Goal: Complete application form

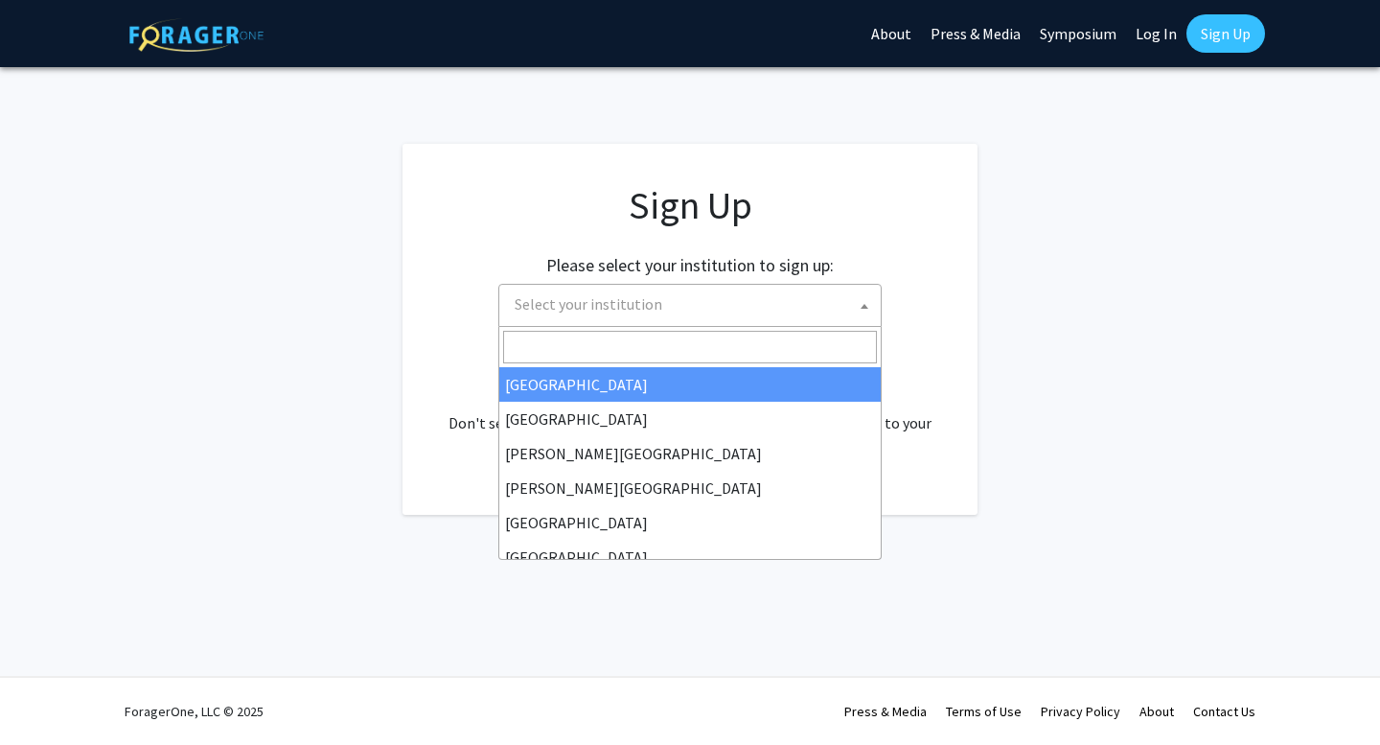
click at [824, 295] on span "Select your institution" at bounding box center [694, 304] width 374 height 39
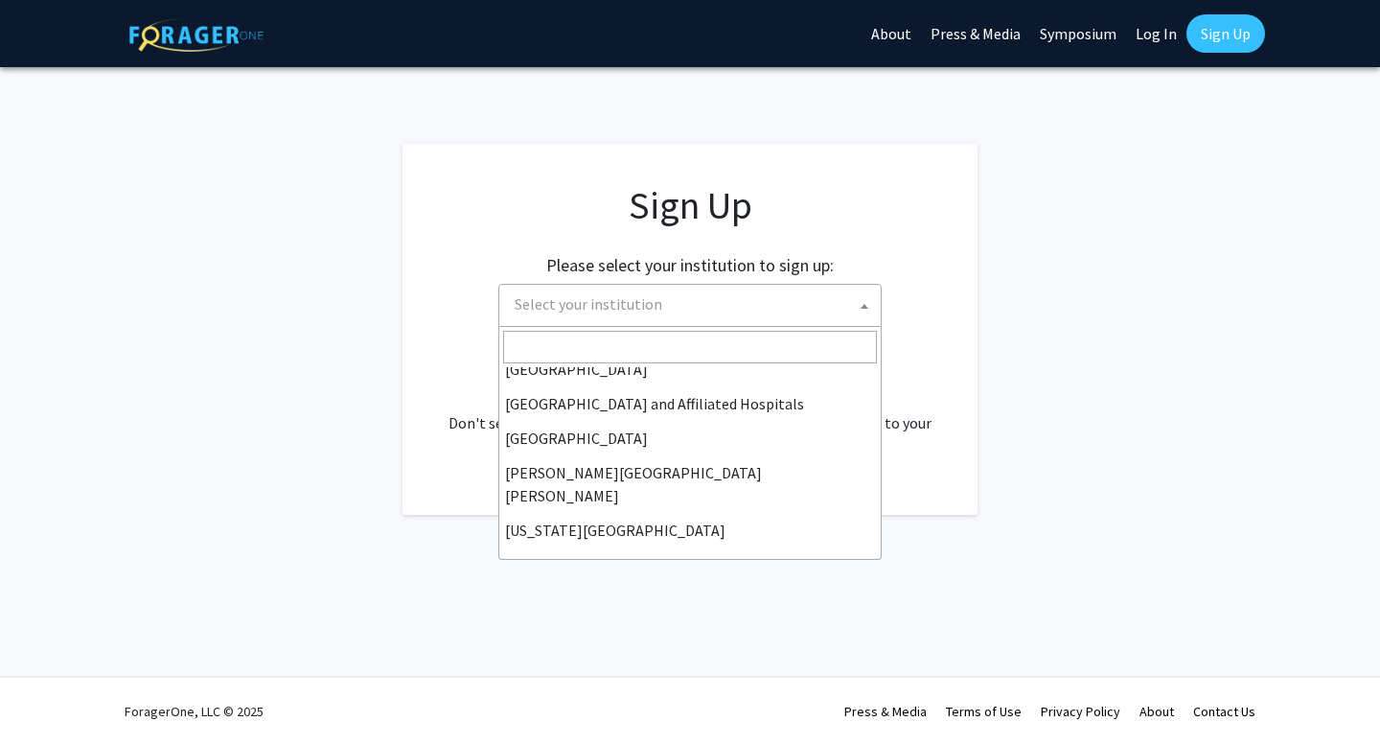
scroll to position [282, 0]
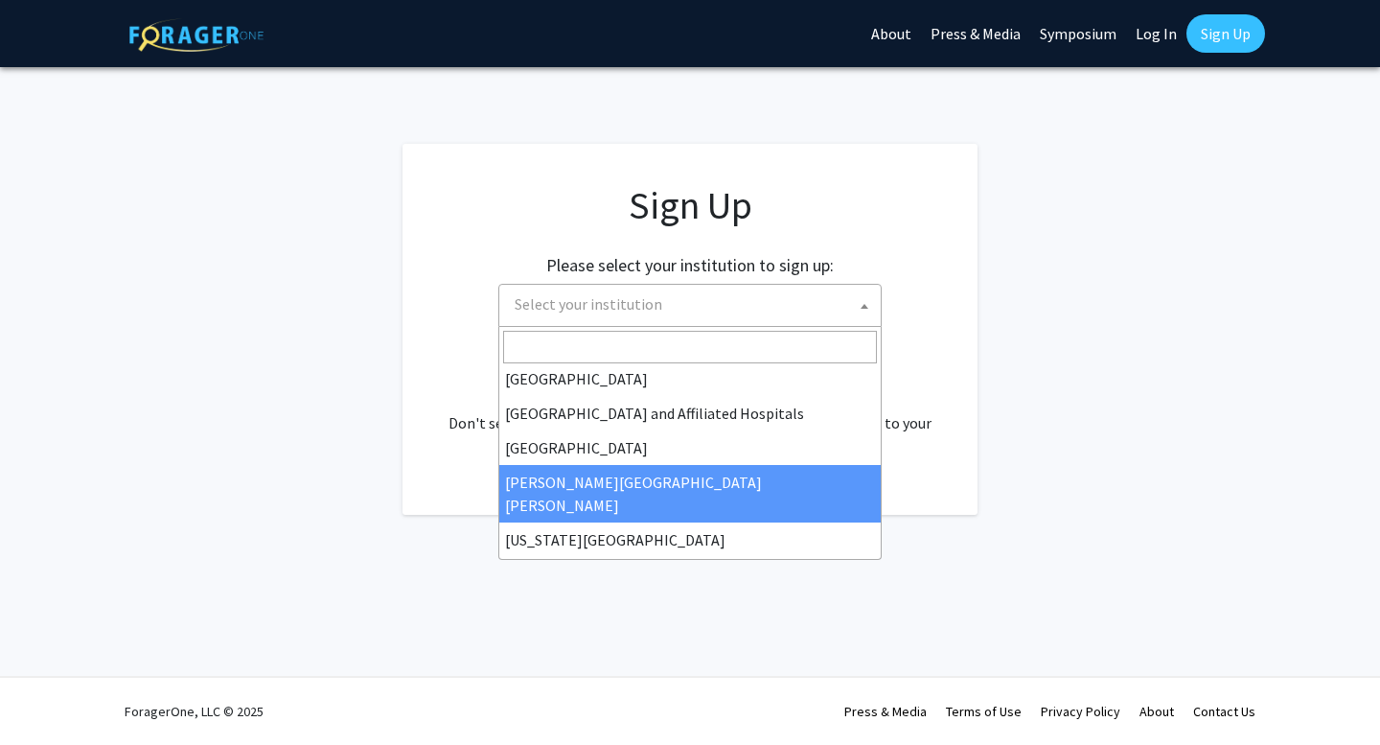
select select "1"
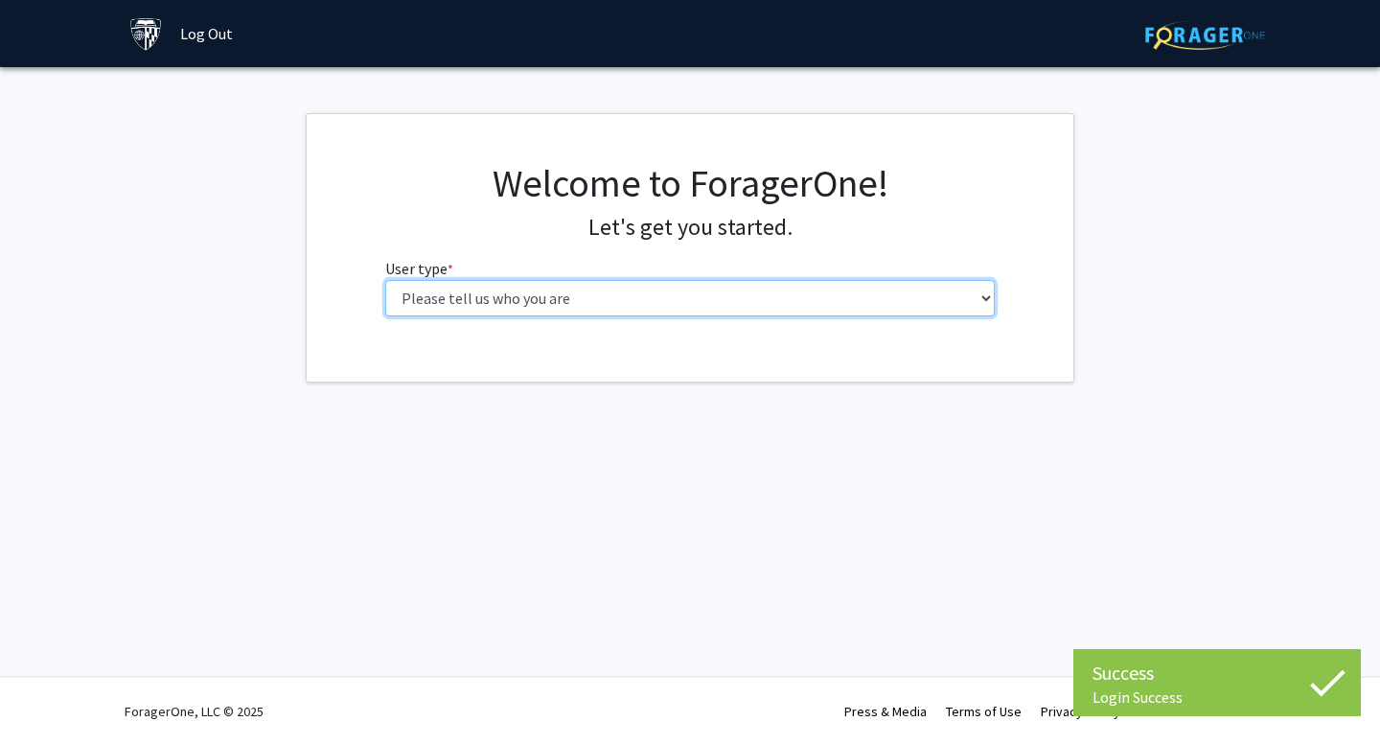
click at [822, 290] on select "Please tell us who you are Undergraduate Student Master's Student Doctoral Cand…" at bounding box center [690, 298] width 611 height 36
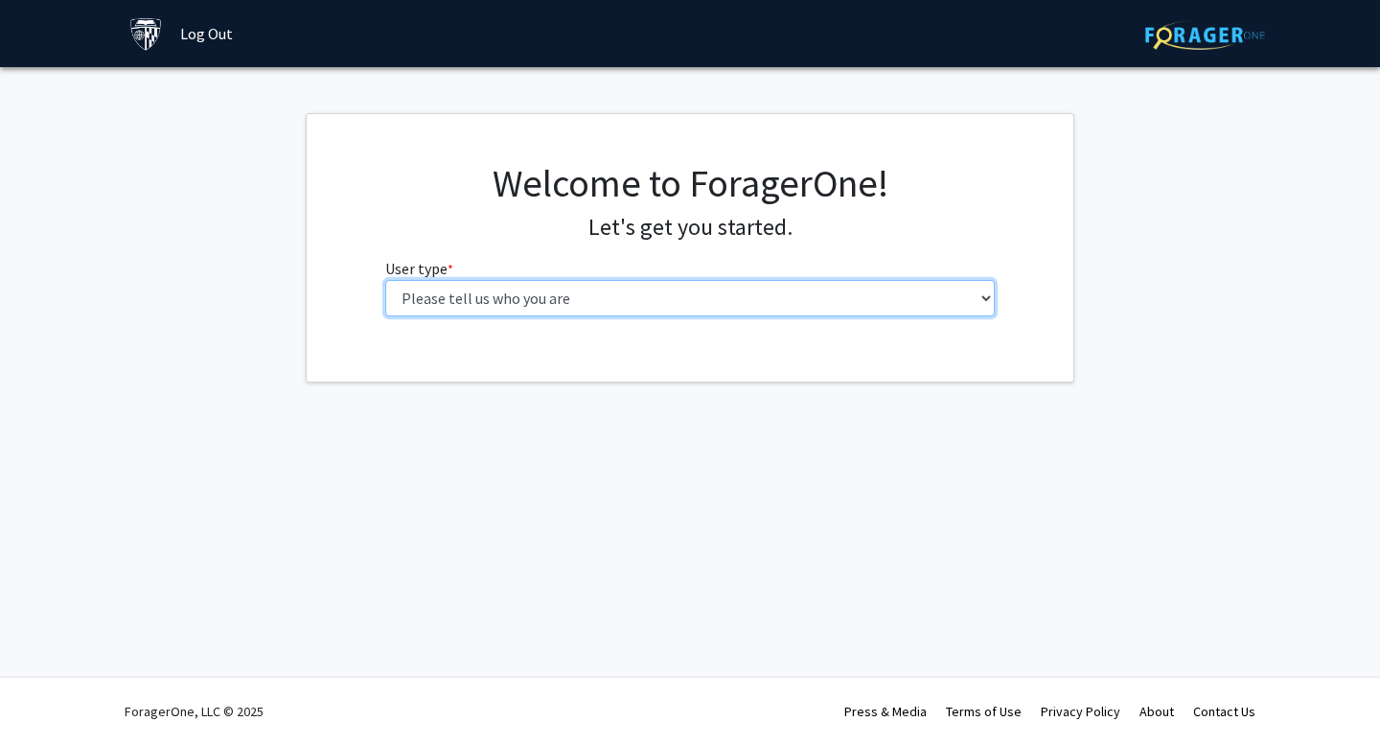
select select "2: masters"
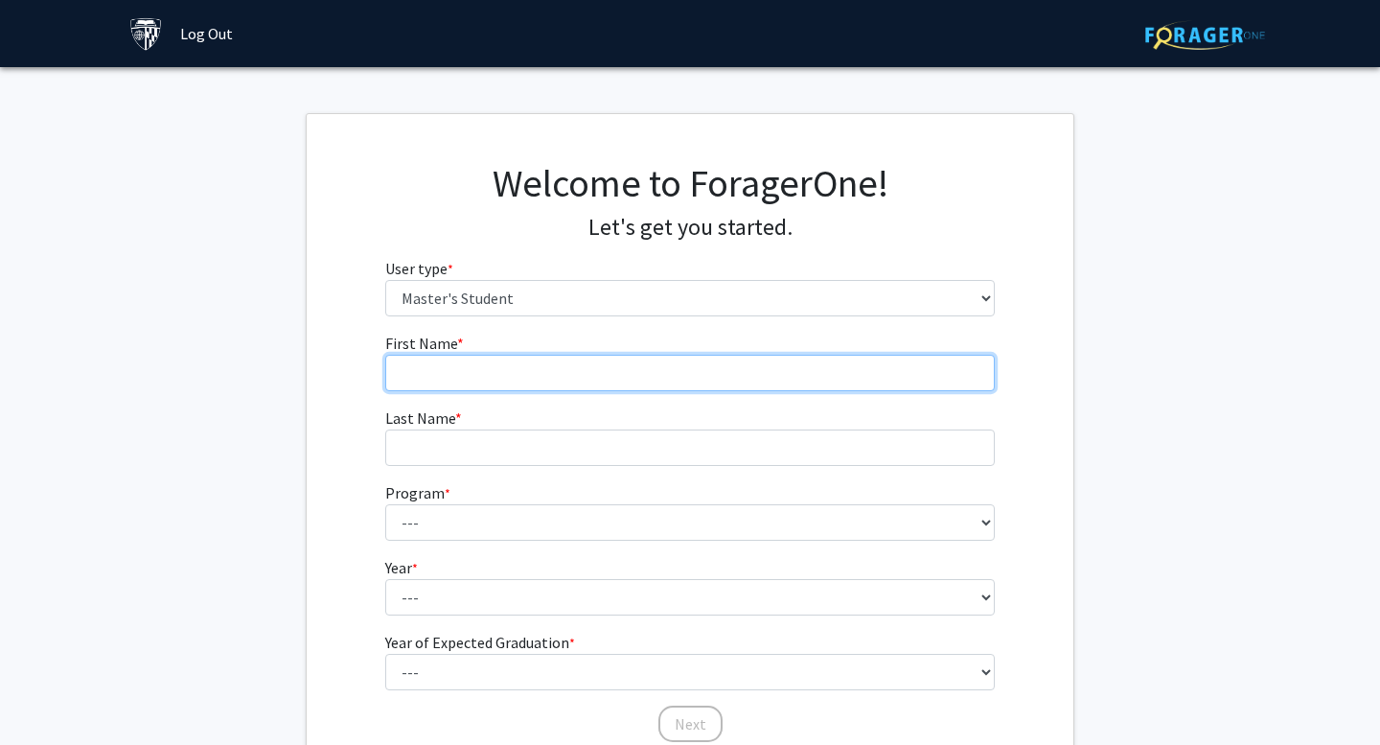
click at [800, 388] on input "First Name * required" at bounding box center [690, 373] width 611 height 36
type input "Kanitra"
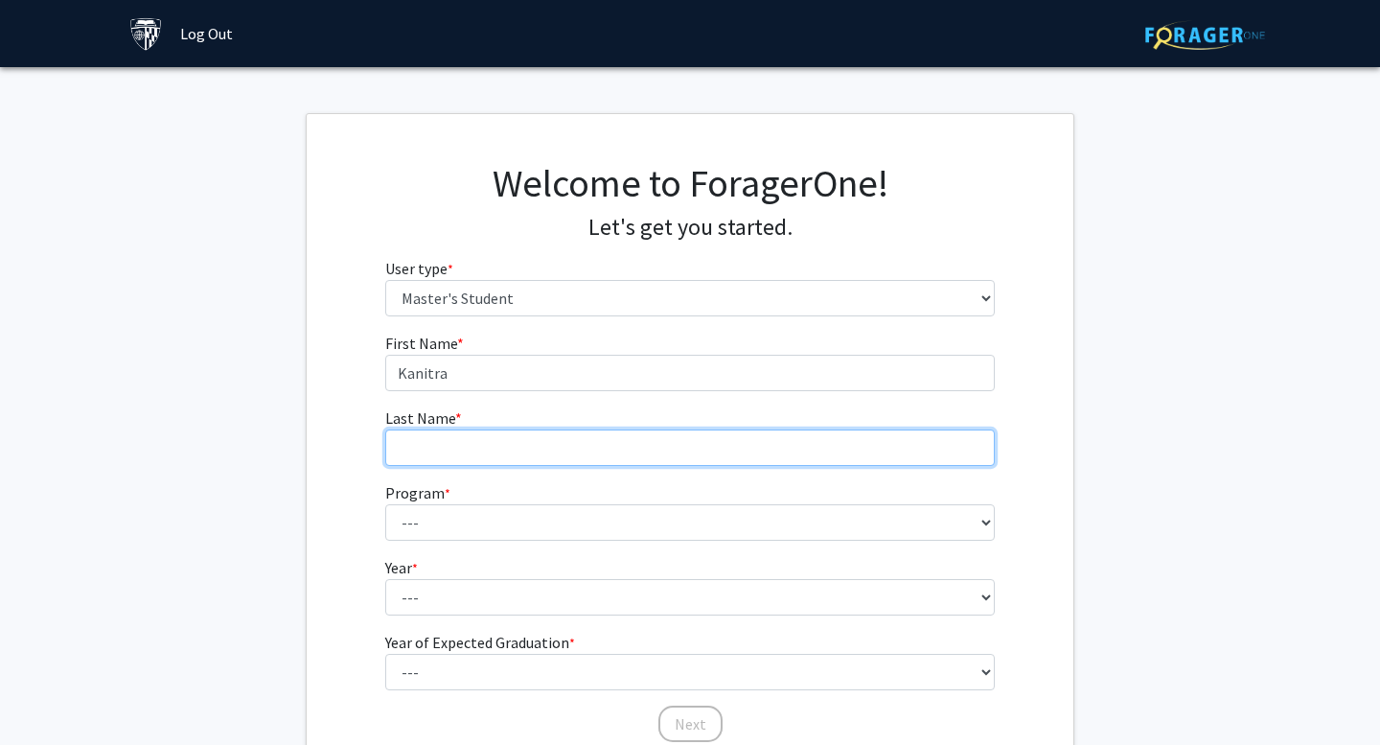
type input "[PERSON_NAME]"
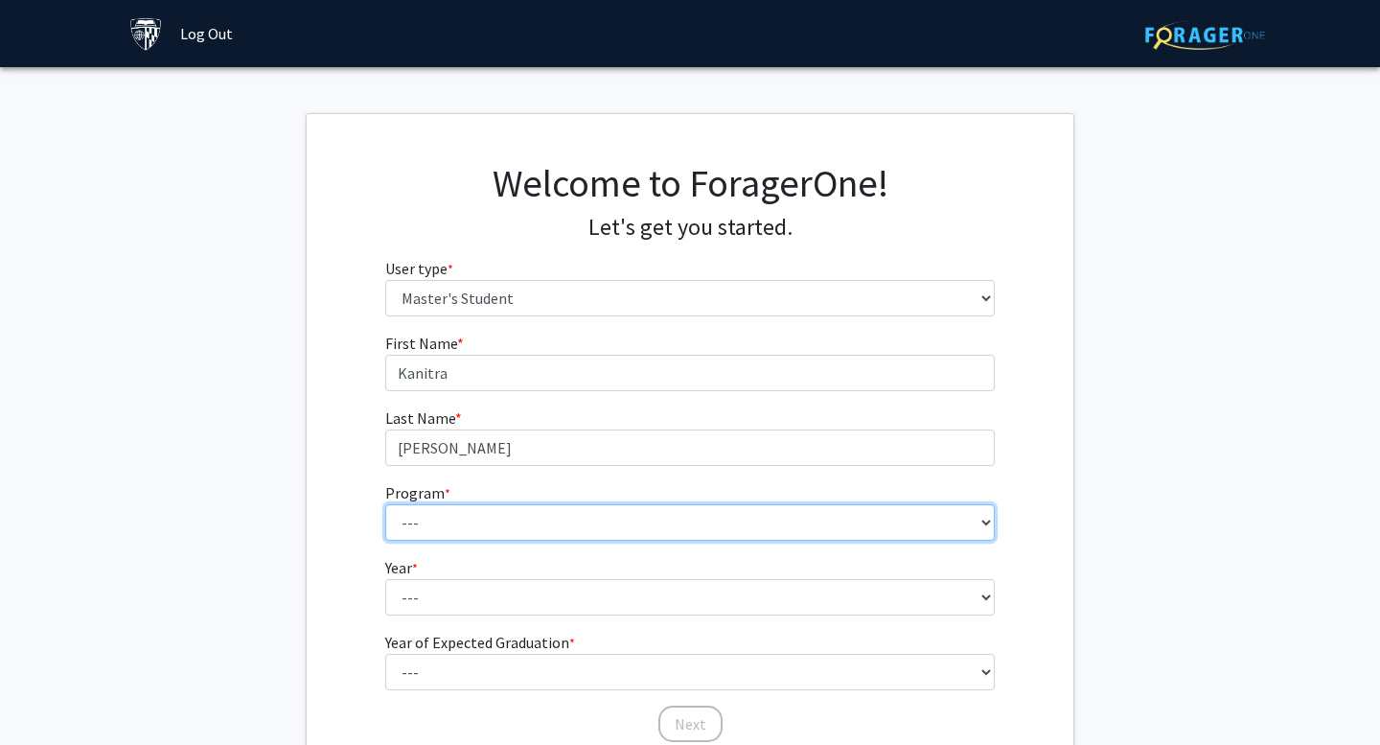
click at [663, 523] on select "--- Anatomy Education Applied and Computational Mathematics Applied Biomedical …" at bounding box center [690, 522] width 611 height 36
click at [658, 530] on select "--- Anatomy Education Applied and Computational Mathematics Applied Biomedical …" at bounding box center [690, 522] width 611 height 36
select select "84: 70"
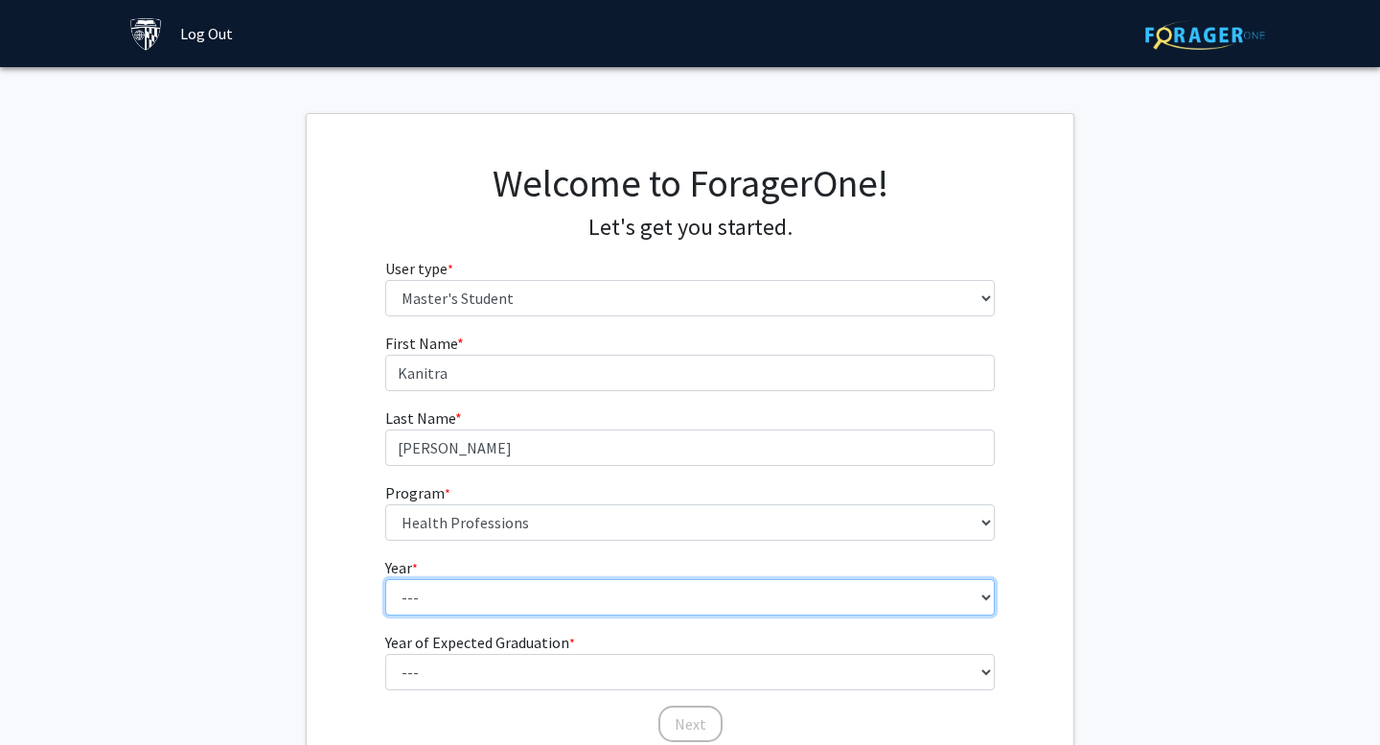
click at [512, 597] on select "--- First Year Second Year" at bounding box center [690, 597] width 611 height 36
select select "1: first_year"
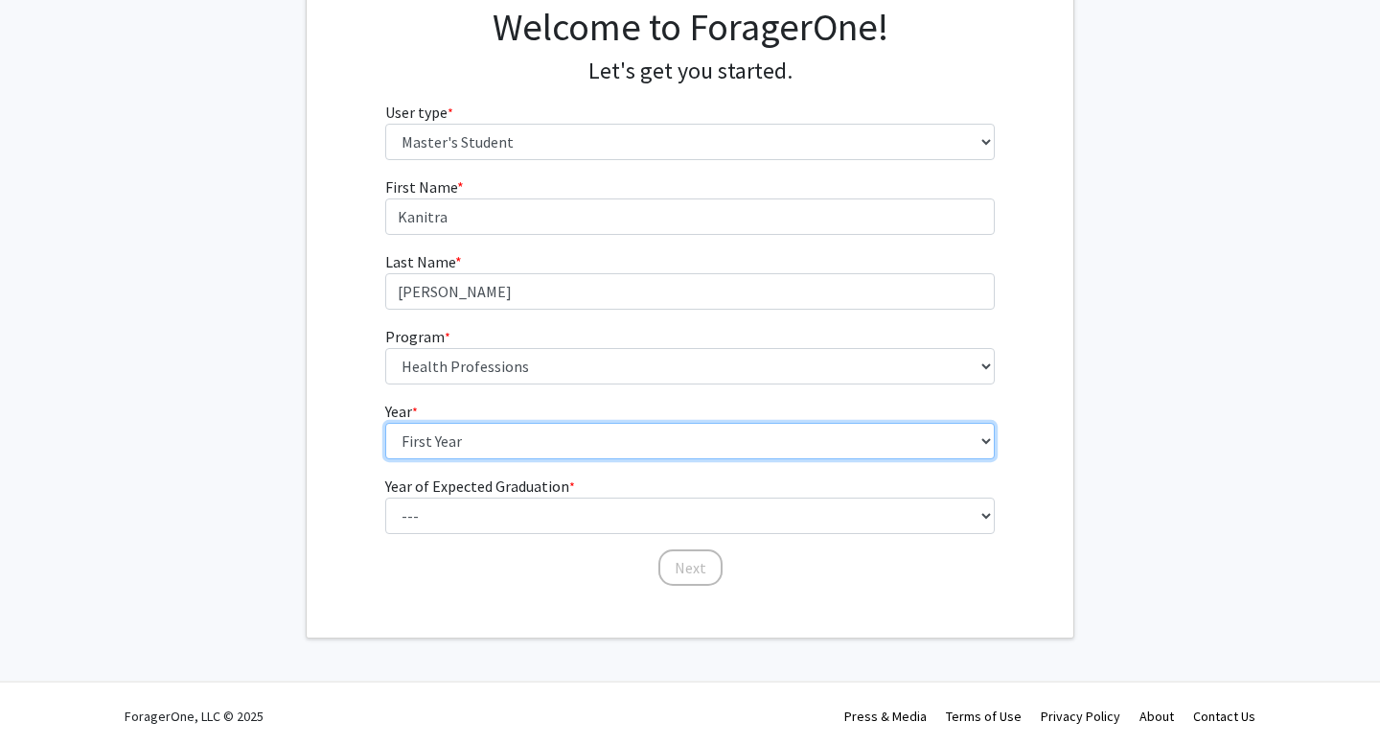
scroll to position [161, 0]
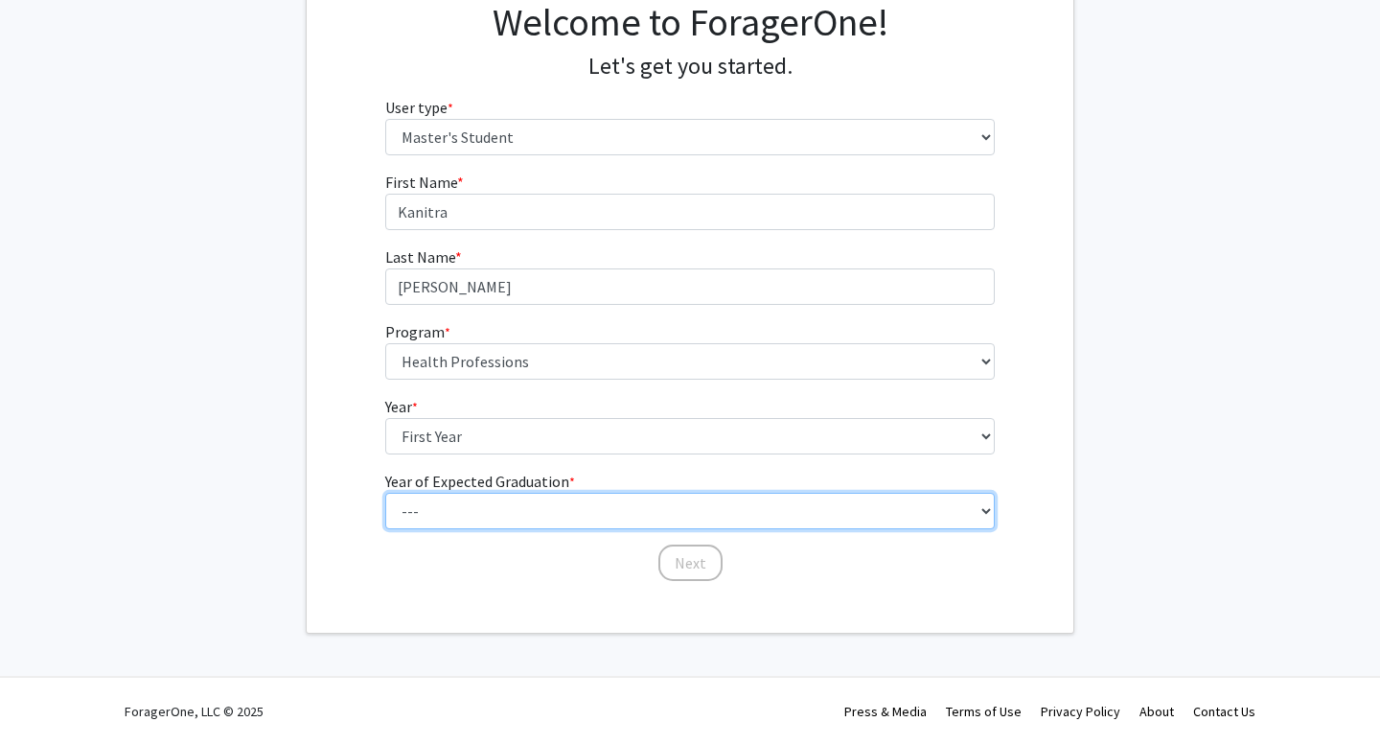
click at [562, 521] on select "--- 2025 2026 2027 2028 2029 2030 2031 2032 2033 2034" at bounding box center [690, 511] width 611 height 36
select select "2: 2026"
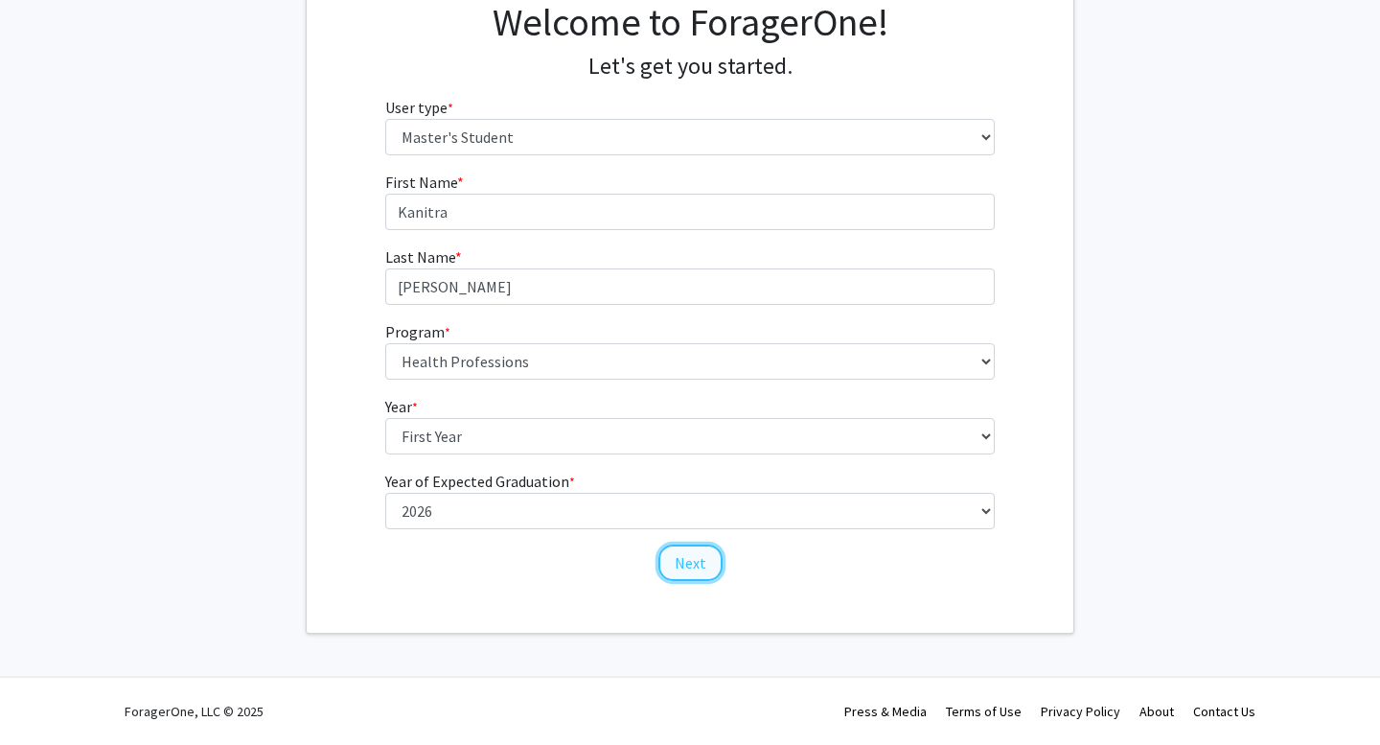
click at [687, 558] on button "Next" at bounding box center [691, 563] width 64 height 36
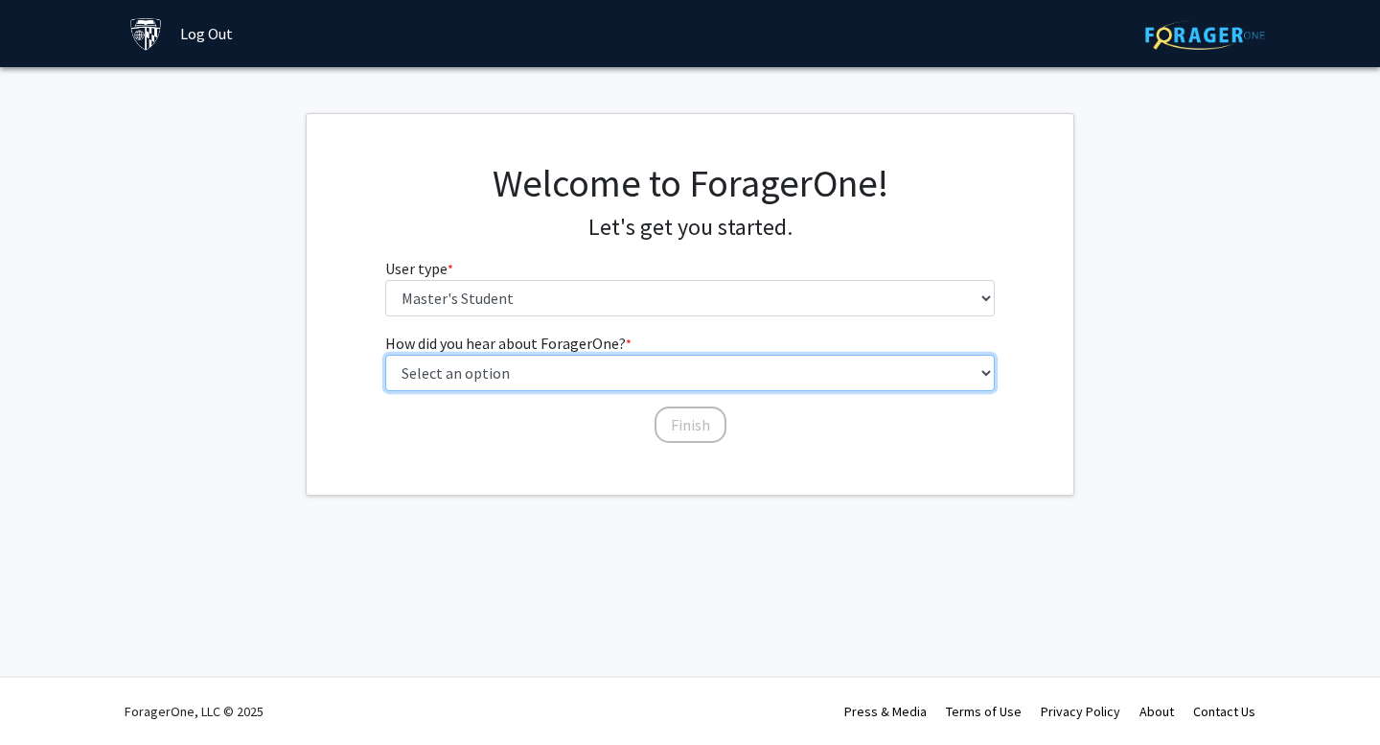
click at [682, 377] on select "Select an option Peer/student recommendation Faculty/staff recommendation Unive…" at bounding box center [690, 373] width 611 height 36
select select "3: university_website"
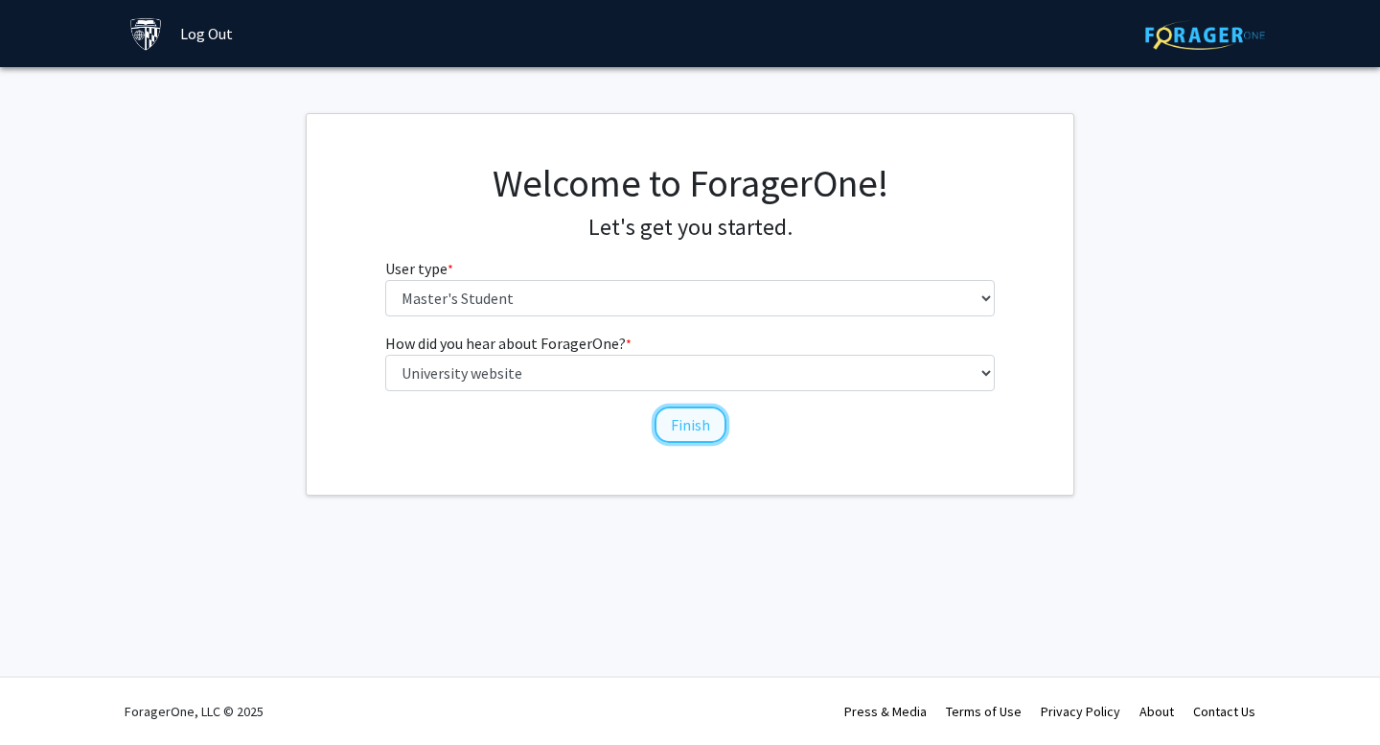
click at [690, 426] on button "Finish" at bounding box center [691, 424] width 72 height 36
